Goal: Communication & Community: Answer question/provide support

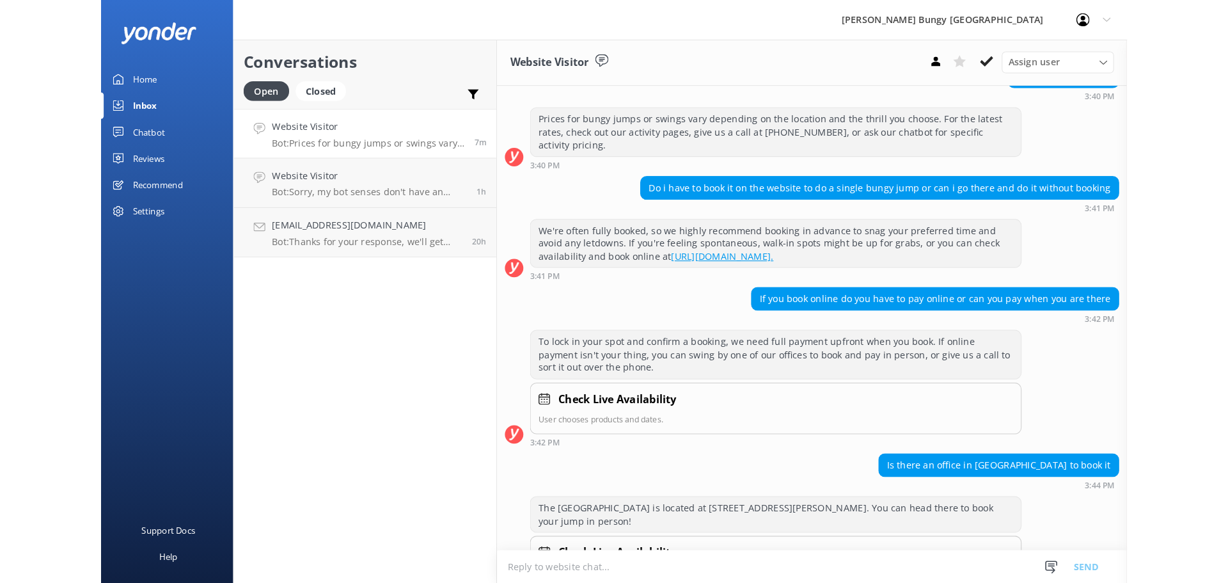
scroll to position [136, 0]
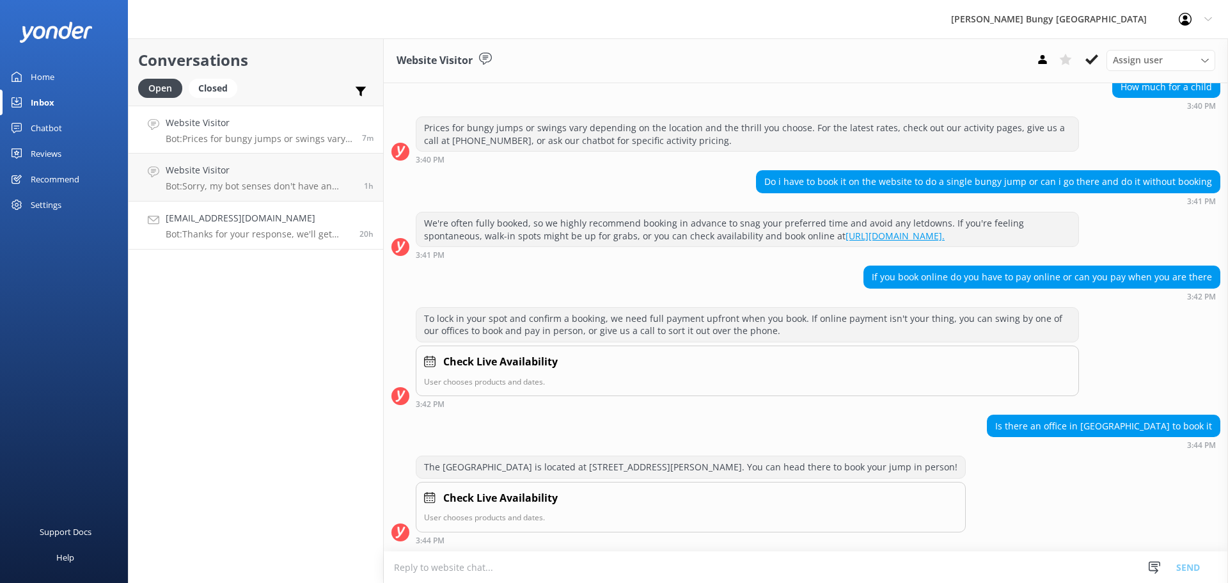
click at [243, 214] on h4 "[EMAIL_ADDRESS][DOMAIN_NAME]" at bounding box center [258, 218] width 184 height 14
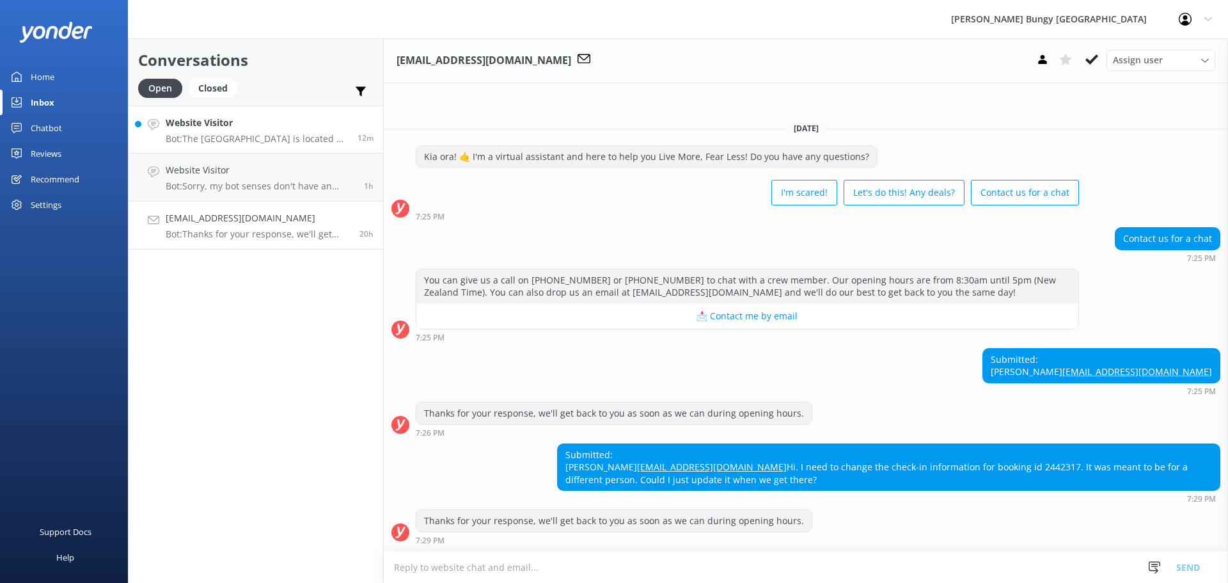
click at [251, 120] on h4 "Website Visitor" at bounding box center [257, 123] width 182 height 14
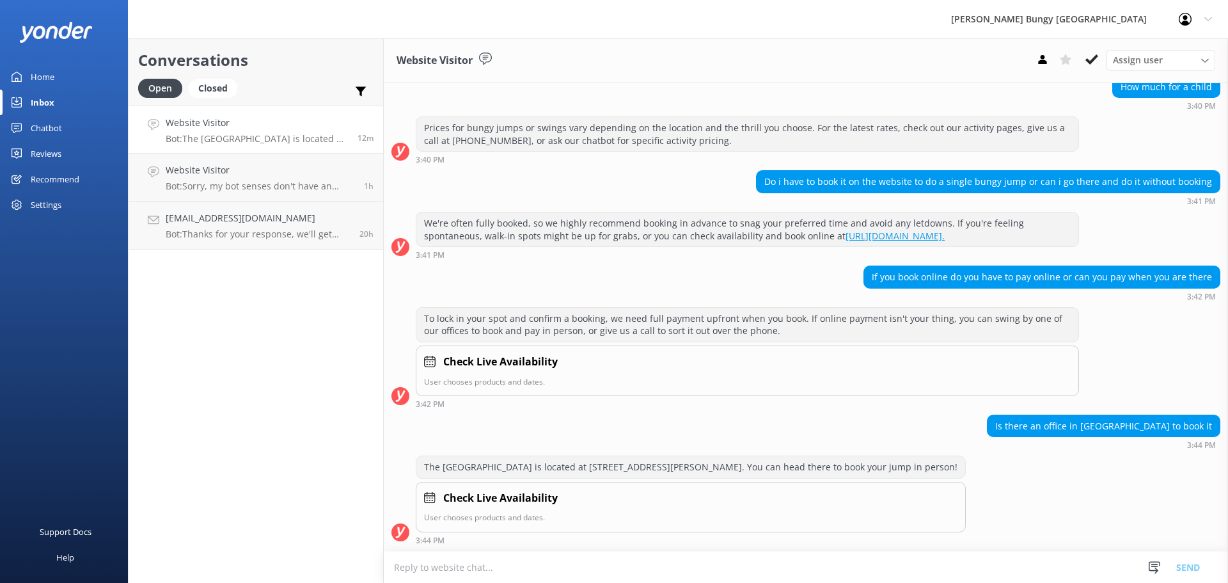
scroll to position [136, 0]
click at [307, 240] on link "Aboutcozette@gmail.com Bot: Thanks for your response, we'll get back to you as …" at bounding box center [256, 225] width 255 height 48
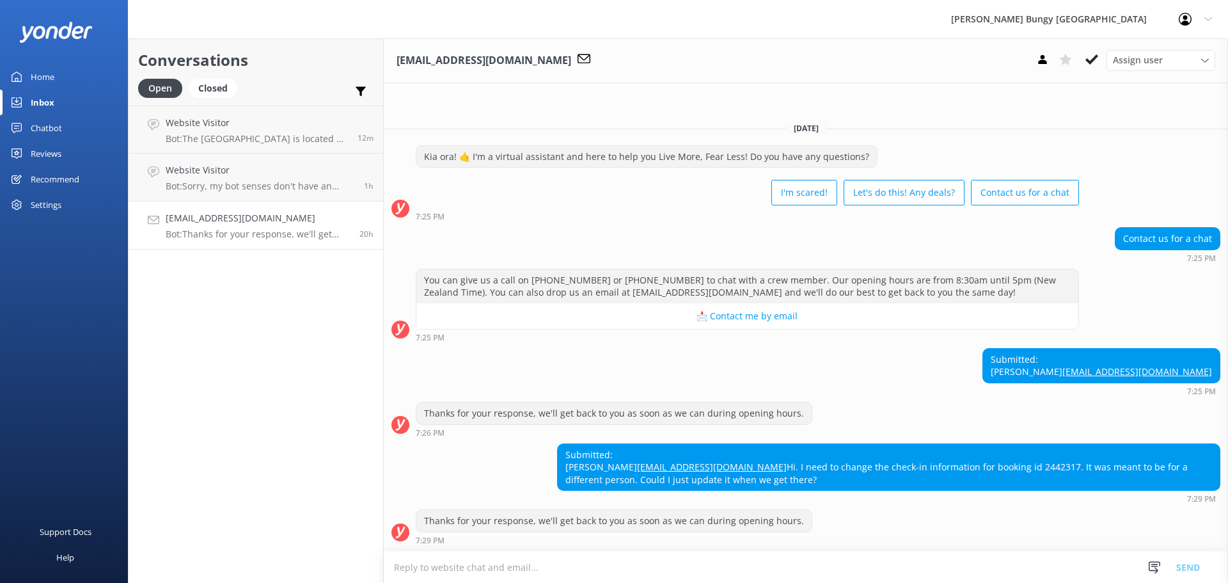
click at [846, 476] on div "Submitted: Cozette Constantino Aboutcozette@gmail.com Hi. I need to change the …" at bounding box center [889, 467] width 662 height 47
copy div "2442317"
click at [505, 443] on div "Submitted: Cozette Constantino Aboutcozette@gmail.com Hi. I need to change the …" at bounding box center [806, 473] width 844 height 60
click at [601, 565] on textarea at bounding box center [806, 566] width 844 height 31
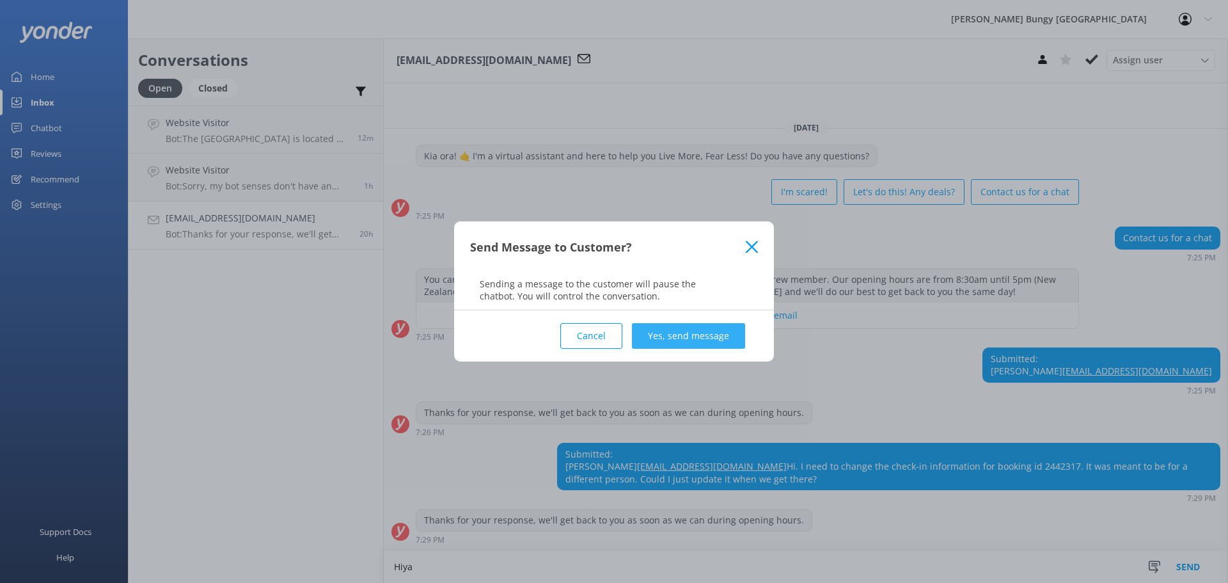
type textarea "Hiya"
click at [679, 333] on button "Yes, send message" at bounding box center [688, 336] width 113 height 26
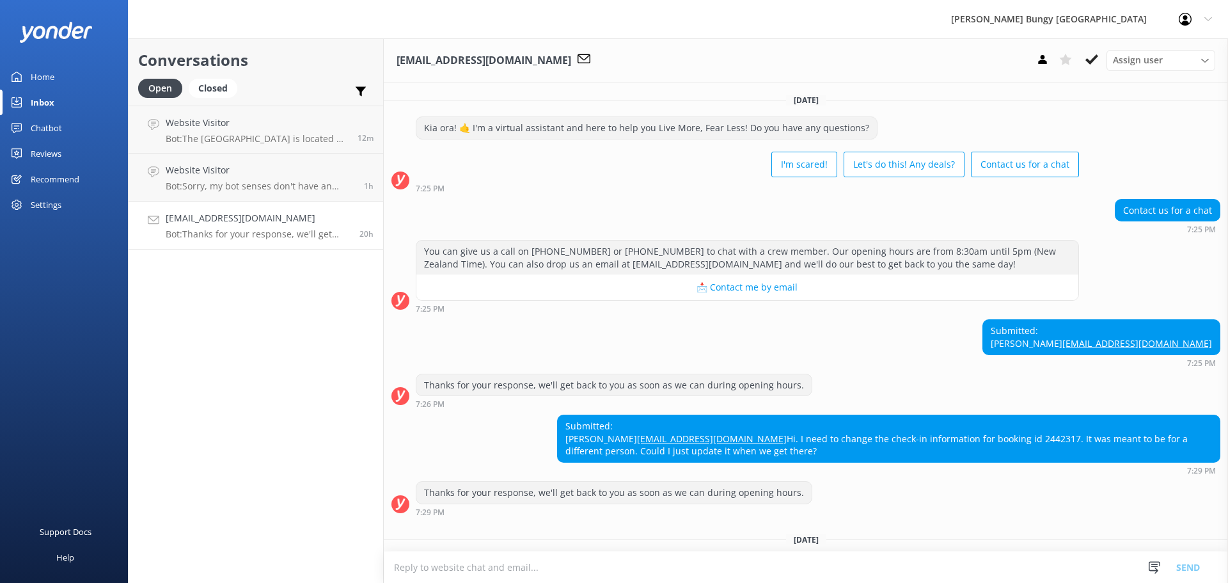
scroll to position [104, 0]
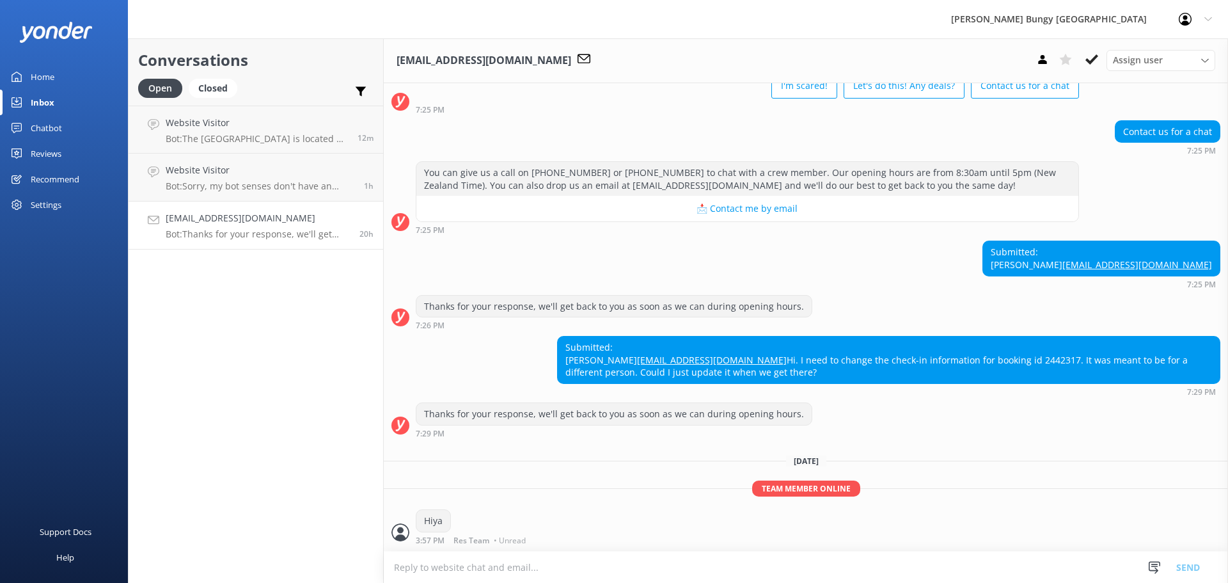
click at [647, 567] on textarea at bounding box center [806, 566] width 844 height 31
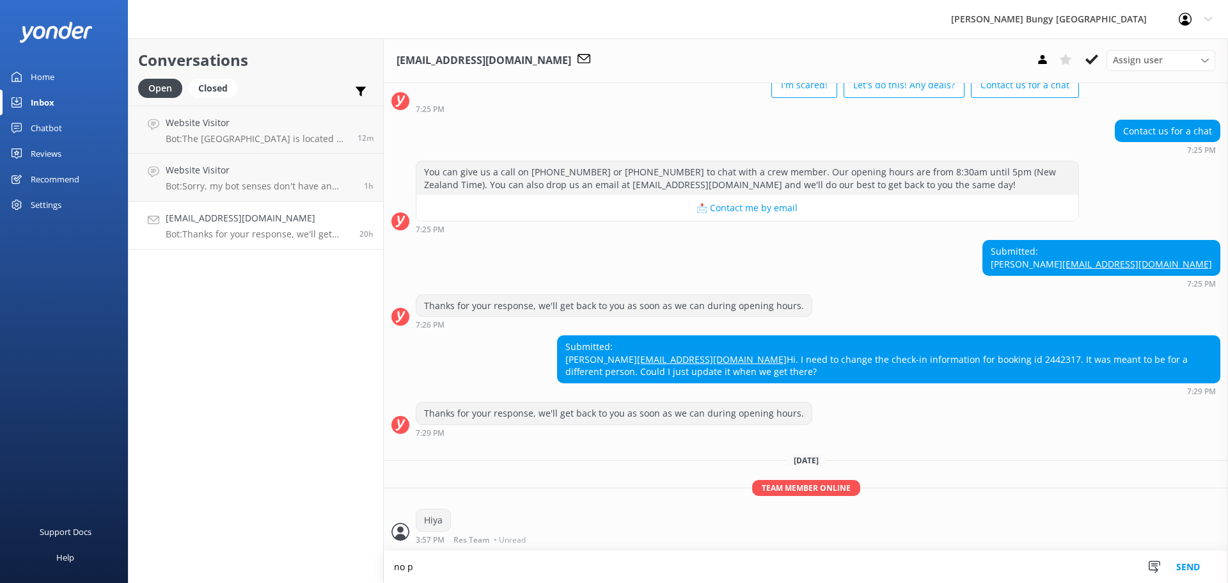
scroll to position [104, 0]
type textarea "no problem, we get all the correct participant details on the day. can be under…"
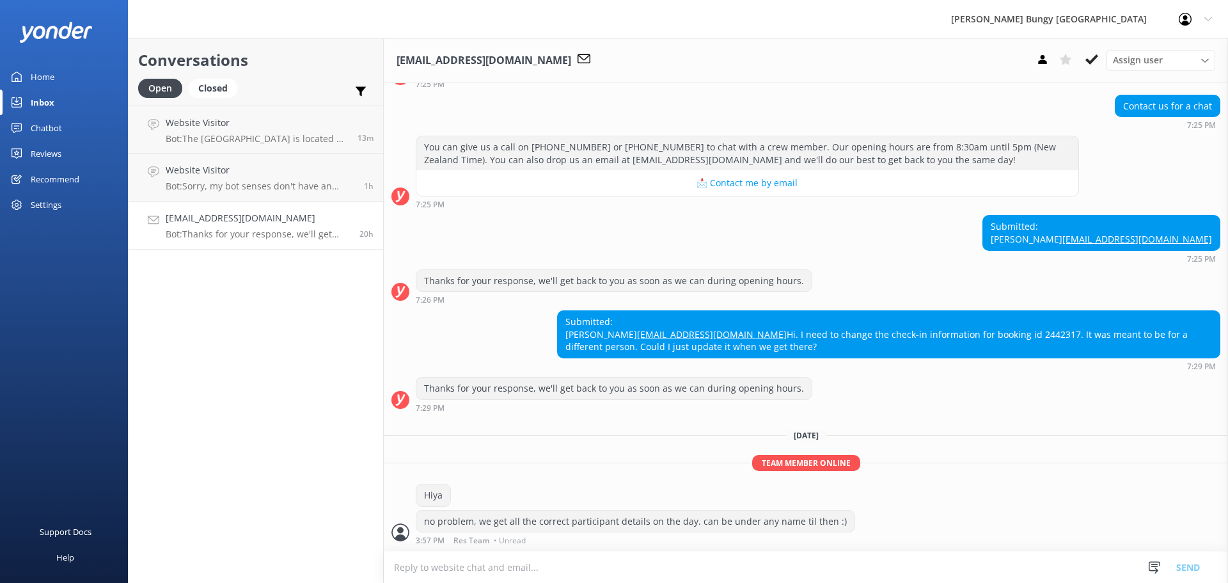
scroll to position [129, 0]
click at [294, 187] on p "Bot: Sorry, my bot senses don't have an answer for that, please try and rephras…" at bounding box center [260, 186] width 189 height 12
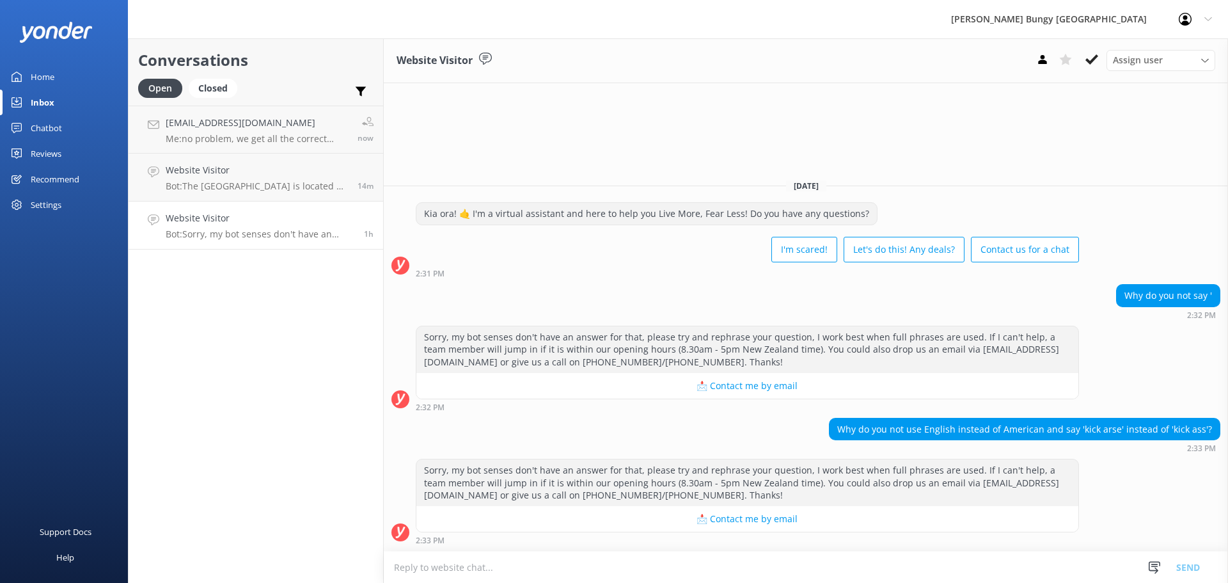
click at [311, 519] on div "Conversations Open Closed Important Assigned to me Unassigned Aboutcozette@gmai…" at bounding box center [256, 310] width 256 height 544
click at [271, 537] on div "Conversations Open Closed Important Assigned to me Unassigned Aboutcozette@gmai…" at bounding box center [256, 310] width 256 height 544
click at [283, 528] on div "Conversations Open Closed Important Assigned to me Unassigned Aboutcozette@gmai…" at bounding box center [256, 310] width 256 height 544
click at [263, 131] on div "Aboutcozette@gmail.com Me: no problem, we get all the correct participant detai…" at bounding box center [259, 130] width 187 height 28
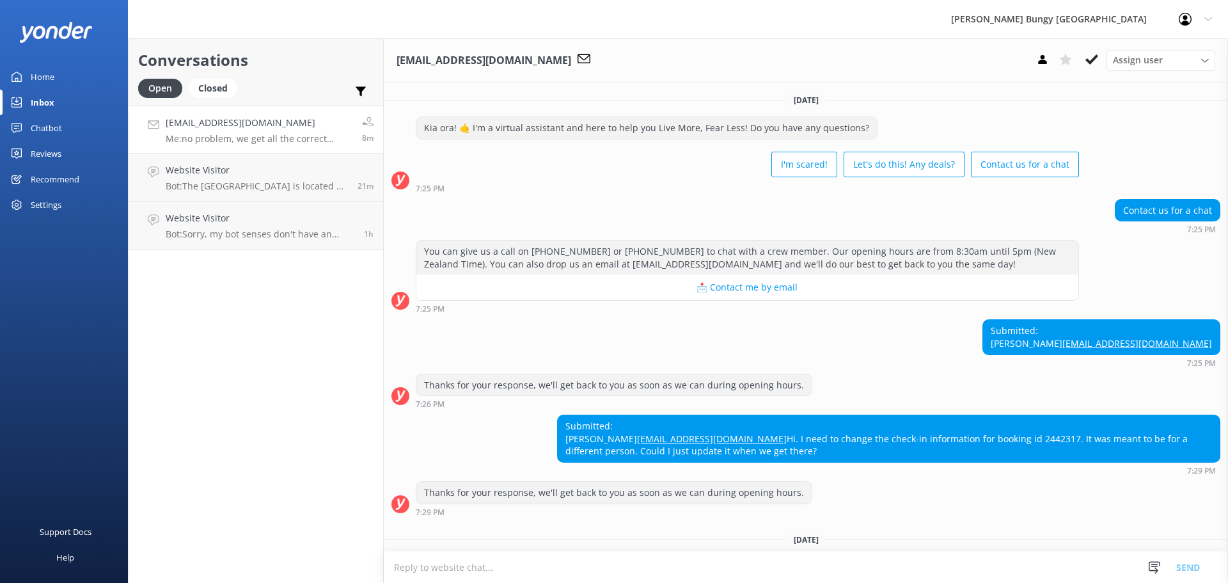
scroll to position [157, 0]
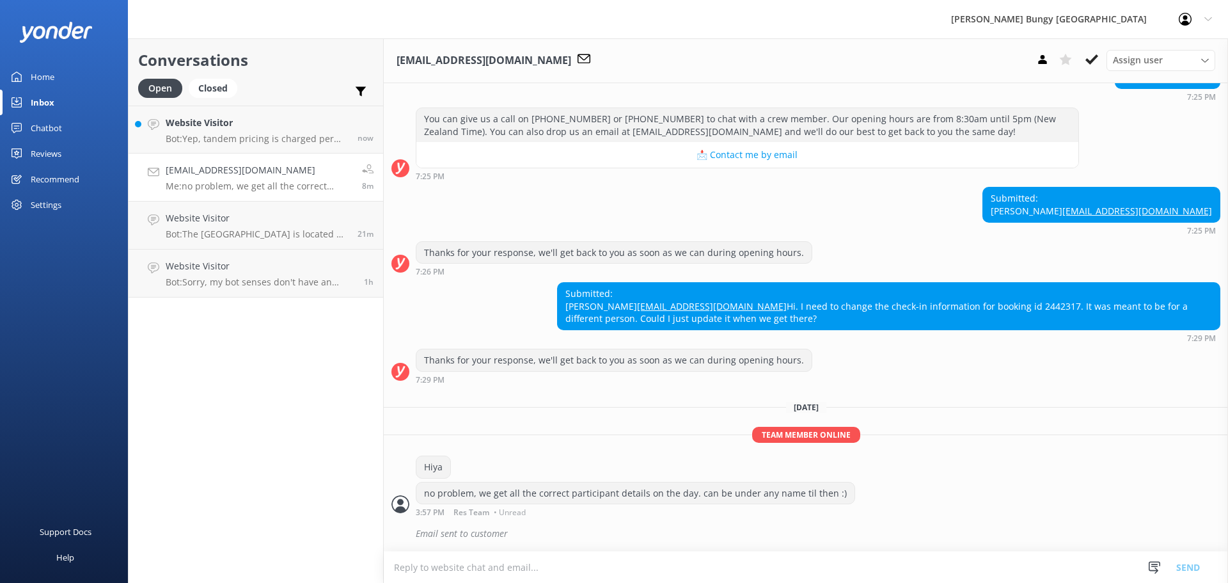
click at [463, 515] on span "Res Team" at bounding box center [471, 512] width 36 height 8
click at [242, 118] on h4 "Website Visitor" at bounding box center [257, 123] width 182 height 14
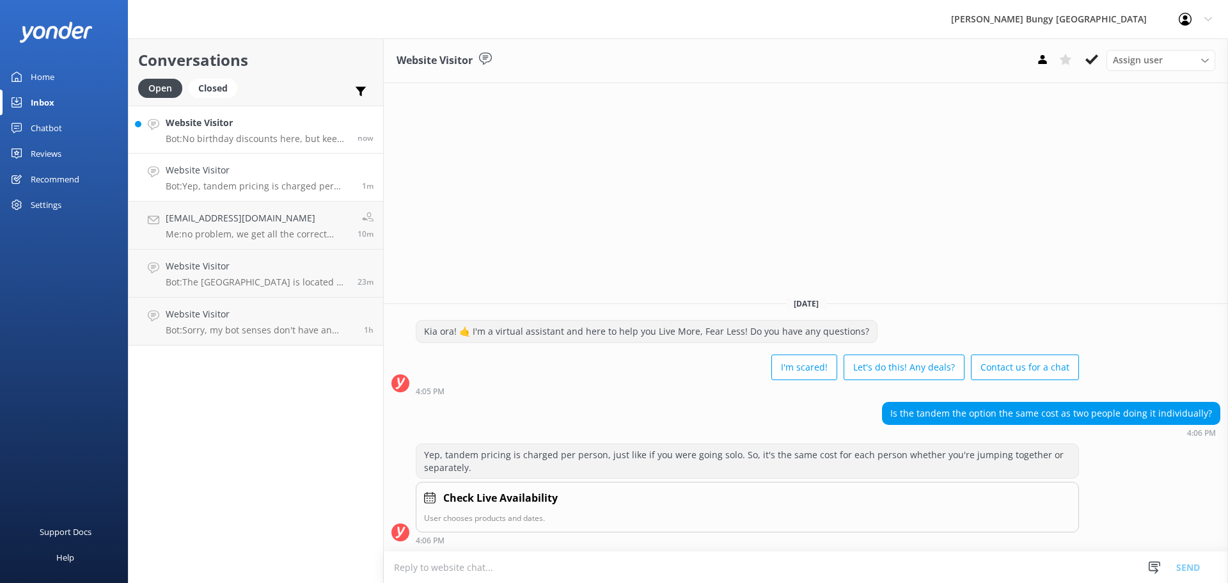
click at [256, 119] on h4 "Website Visitor" at bounding box center [257, 123] width 182 height 14
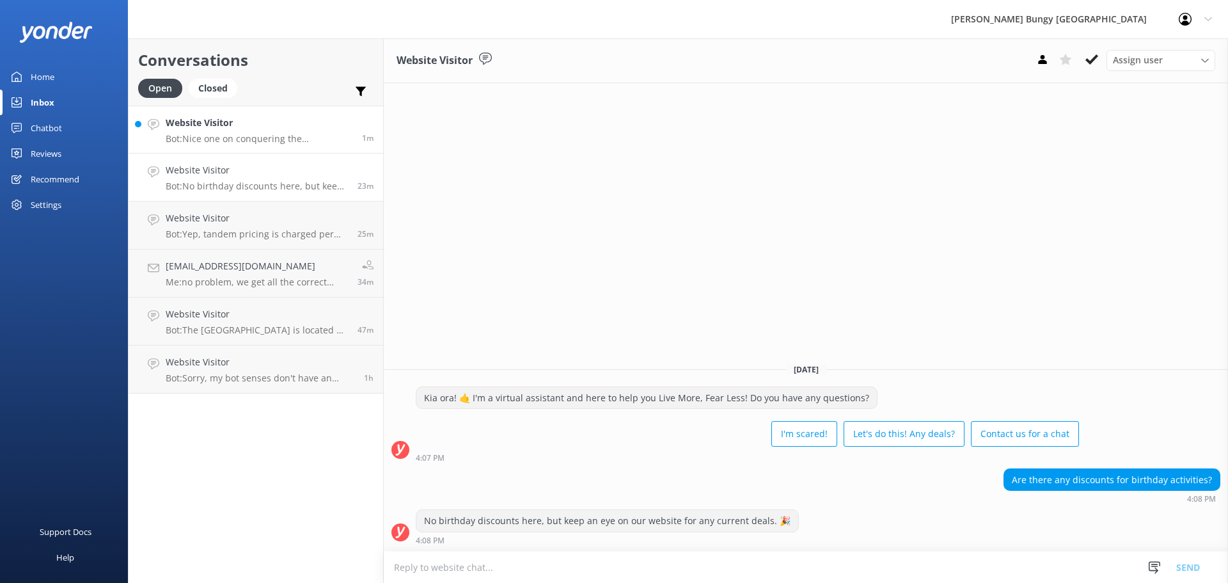
click at [246, 134] on p "Bot: Nice one on conquering the Sky Tower! You're eligible for a 20% discount o…" at bounding box center [259, 139] width 187 height 12
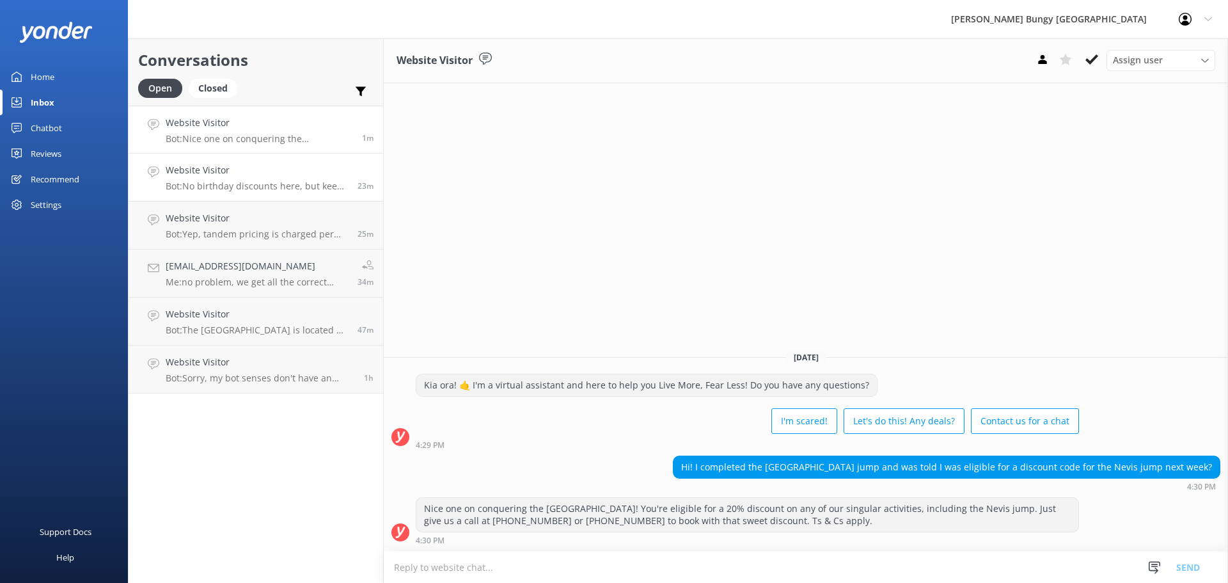
click at [319, 183] on p "Bot: No birthday discounts here, but keep an eye on our website for any current…" at bounding box center [257, 186] width 182 height 12
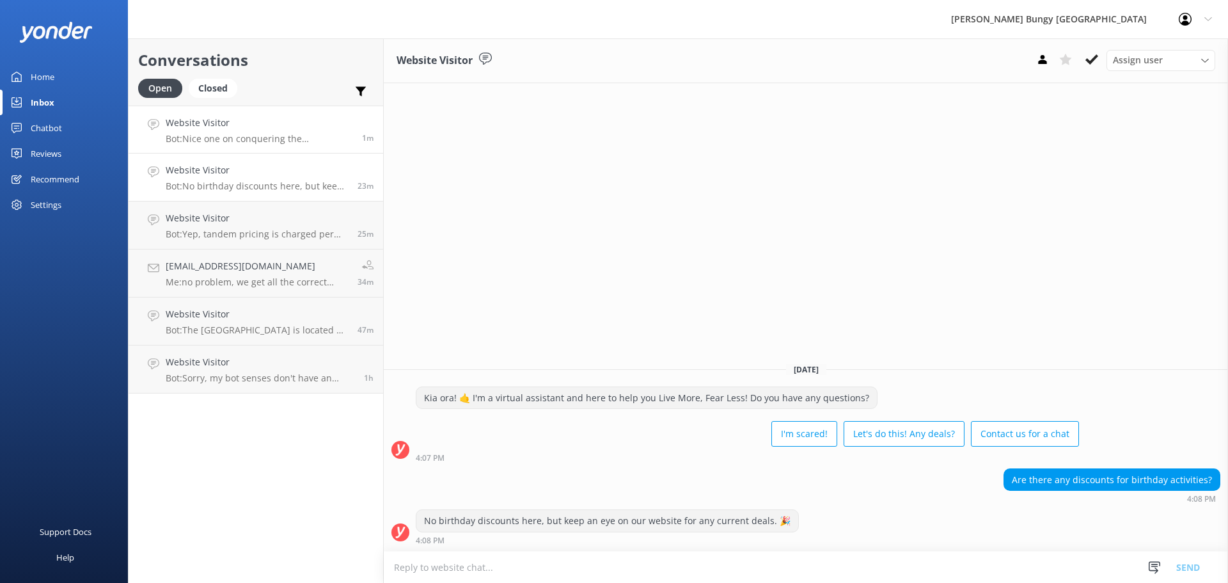
click at [305, 108] on link "Website Visitor Bot: Nice one on conquering the Sky Tower! You're eligible for …" at bounding box center [256, 130] width 255 height 48
